Goal: Task Accomplishment & Management: Manage account settings

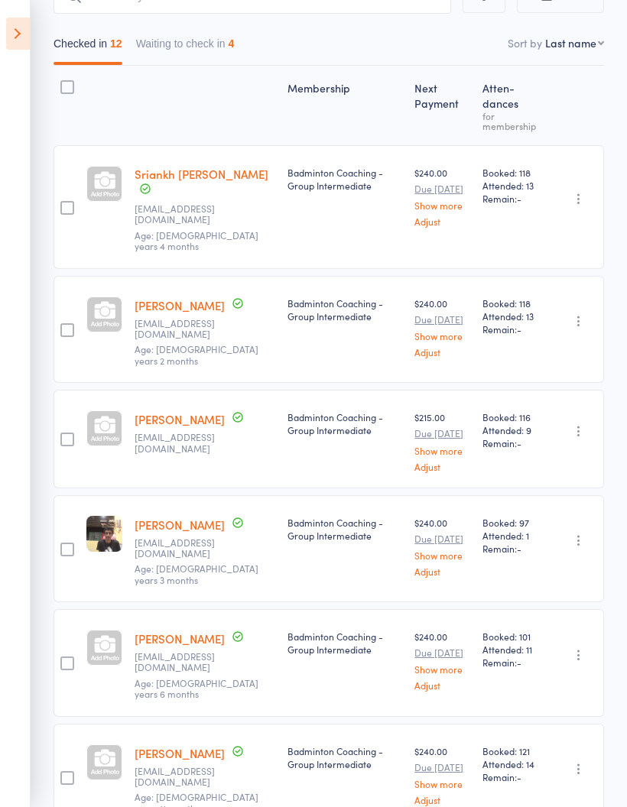
click at [193, 229] on span "Age: [DEMOGRAPHIC_DATA] years 4 months" at bounding box center [197, 241] width 124 height 24
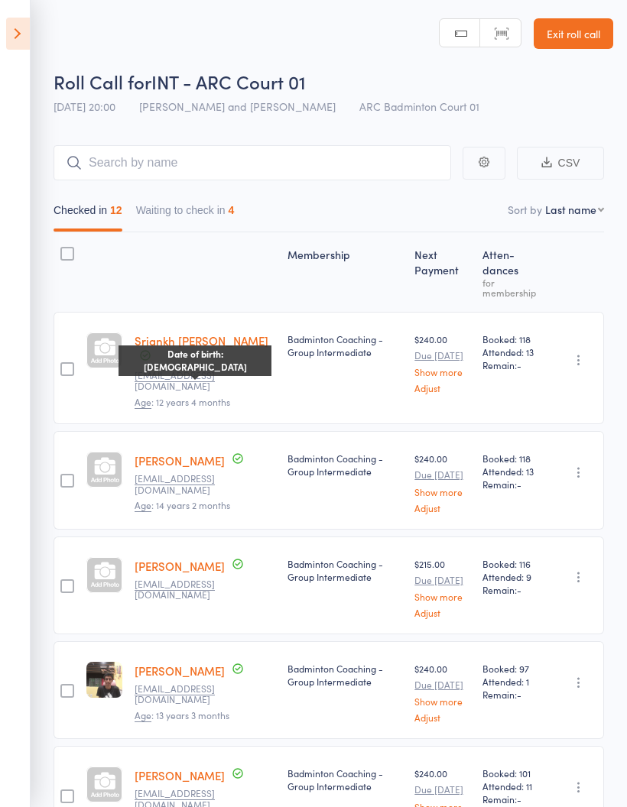
click at [211, 213] on button "Waiting to check in 4" at bounding box center [185, 214] width 99 height 35
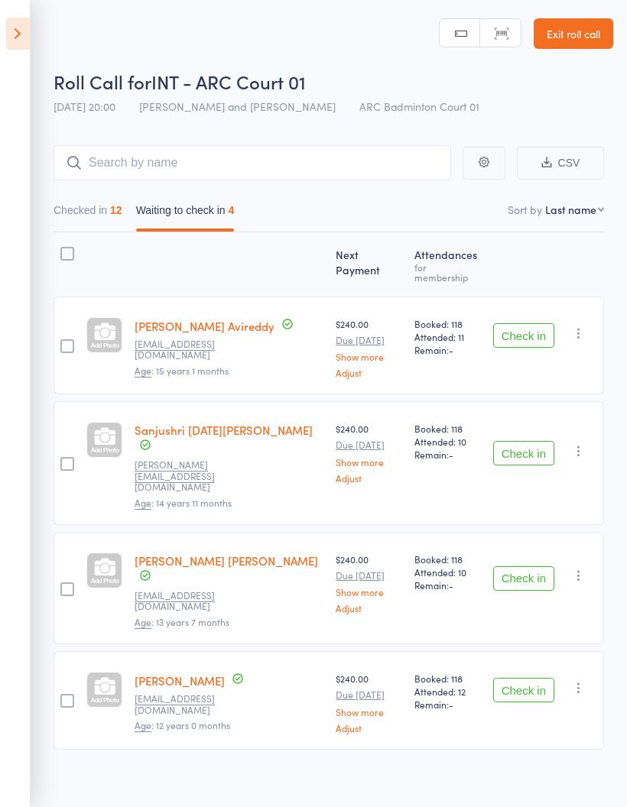
click at [582, 326] on icon "button" at bounding box center [578, 333] width 15 height 15
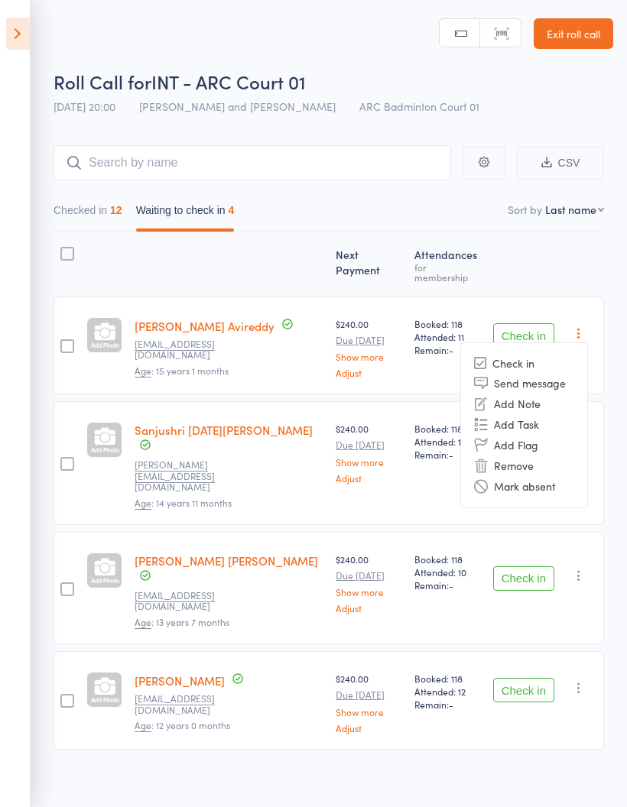
click at [565, 478] on li "Mark absent" at bounding box center [524, 486] width 126 height 21
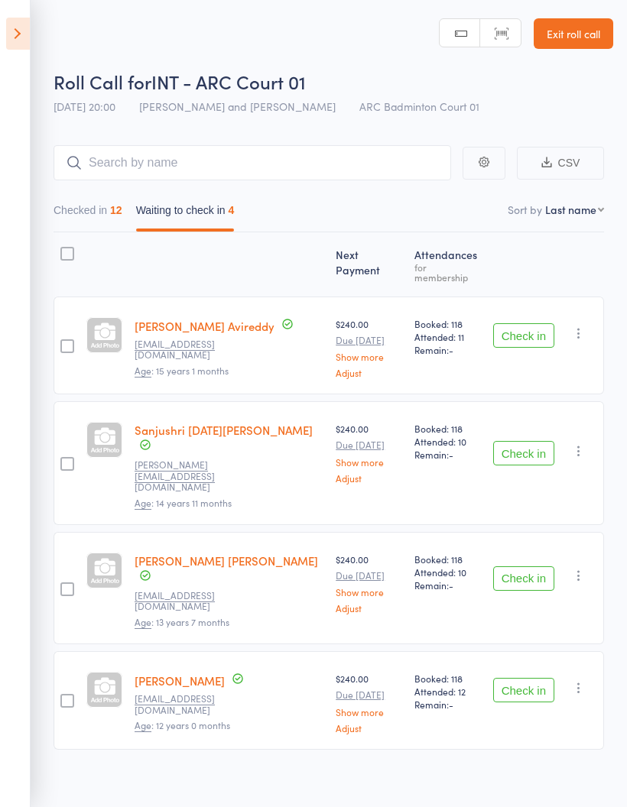
click at [583, 443] on icon "button" at bounding box center [578, 450] width 15 height 15
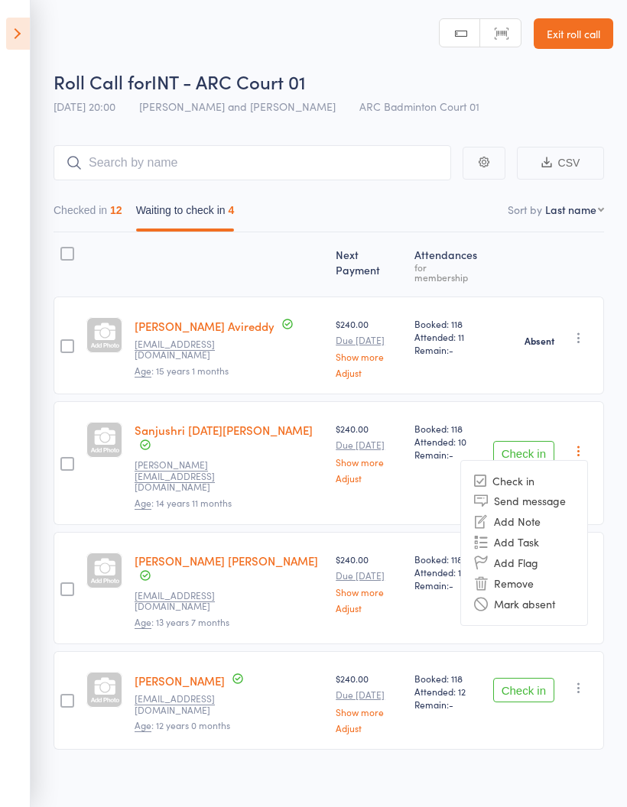
click at [556, 594] on li "Mark absent" at bounding box center [524, 604] width 126 height 21
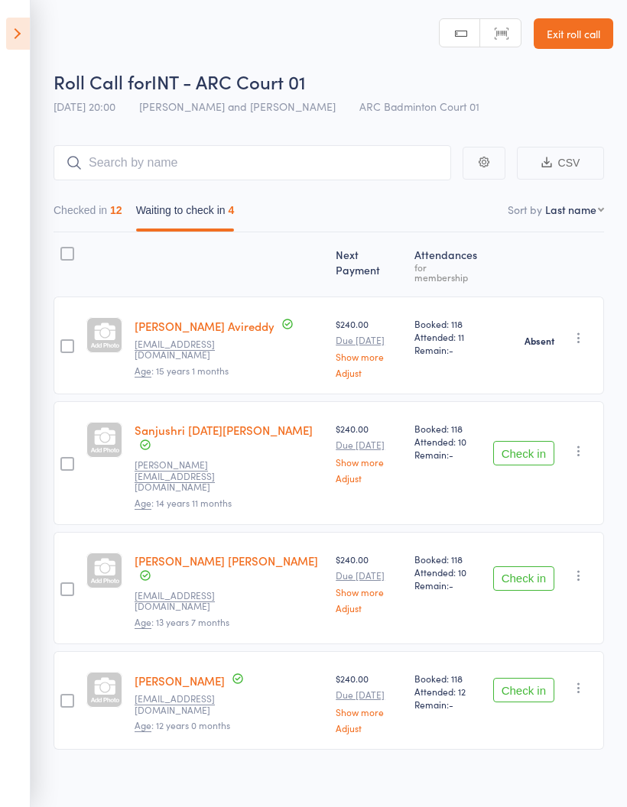
click at [586, 568] on icon "button" at bounding box center [578, 575] width 15 height 15
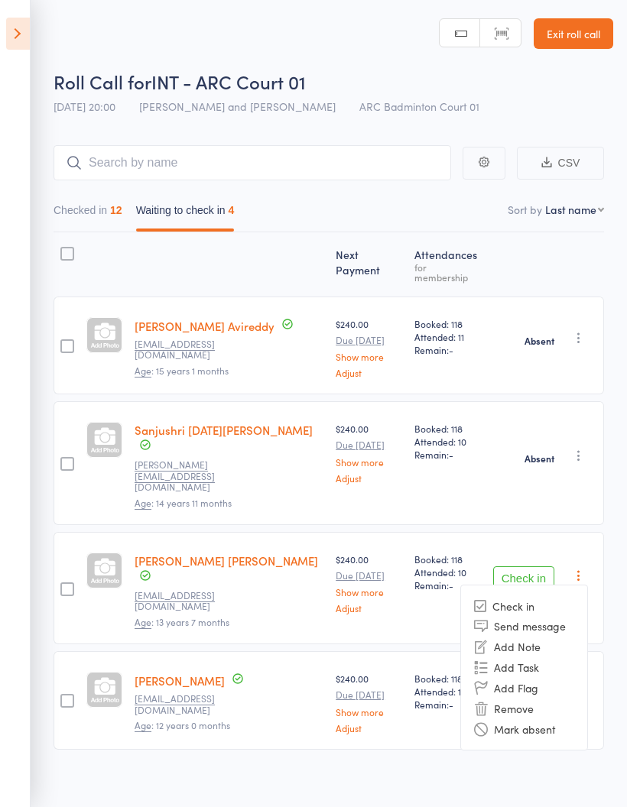
click at [565, 719] on li "Mark absent" at bounding box center [524, 729] width 126 height 21
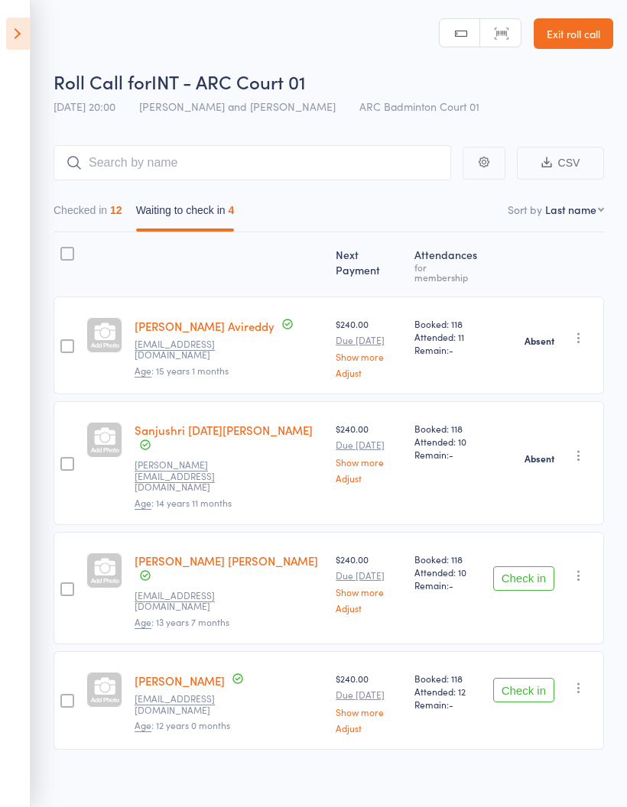
scroll to position [11, 0]
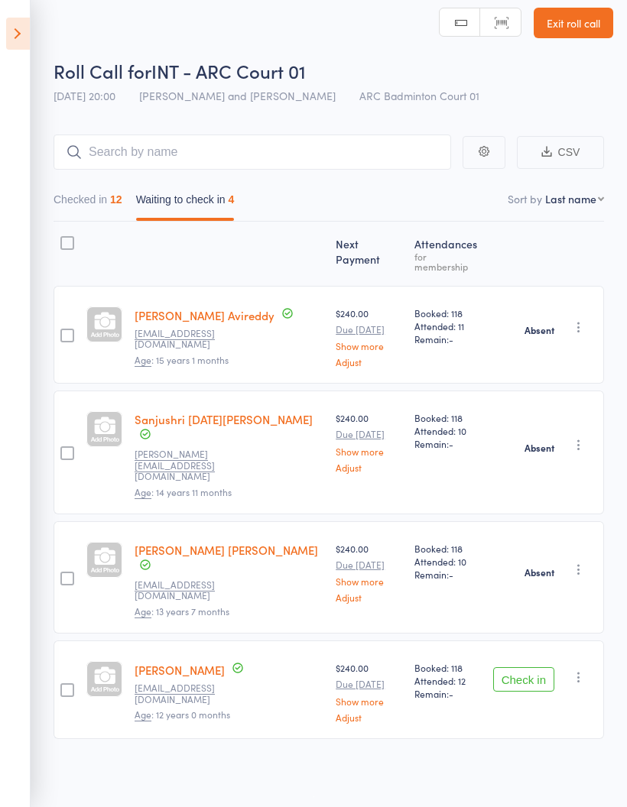
click at [586, 670] on icon "button" at bounding box center [578, 677] width 15 height 15
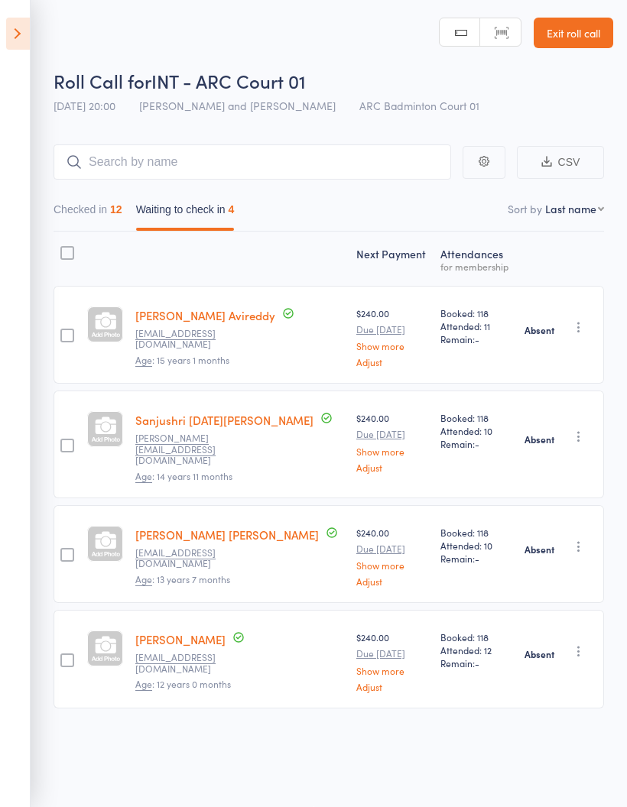
click at [24, 34] on icon at bounding box center [18, 34] width 24 height 32
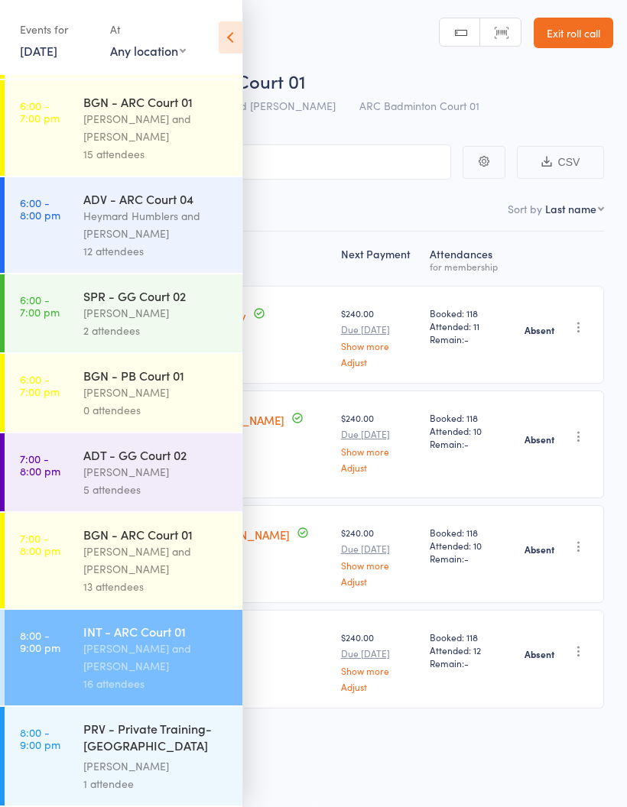
scroll to position [625, 0]
click at [153, 752] on div "PRV - Private Training- [GEOGRAPHIC_DATA][PERSON_NAME]" at bounding box center [156, 738] width 146 height 37
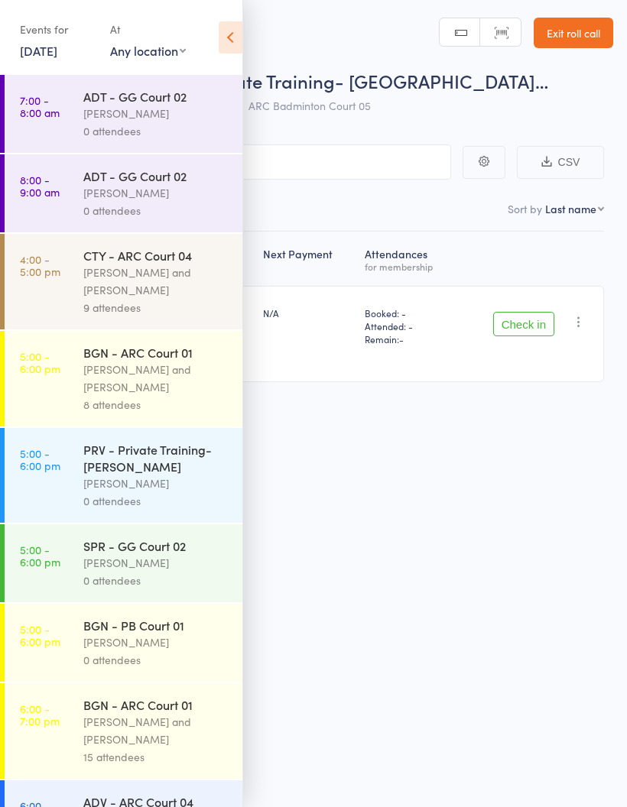
click at [231, 29] on icon at bounding box center [231, 37] width 24 height 32
click at [223, 50] on icon at bounding box center [231, 37] width 24 height 32
